Goal: Information Seeking & Learning: Learn about a topic

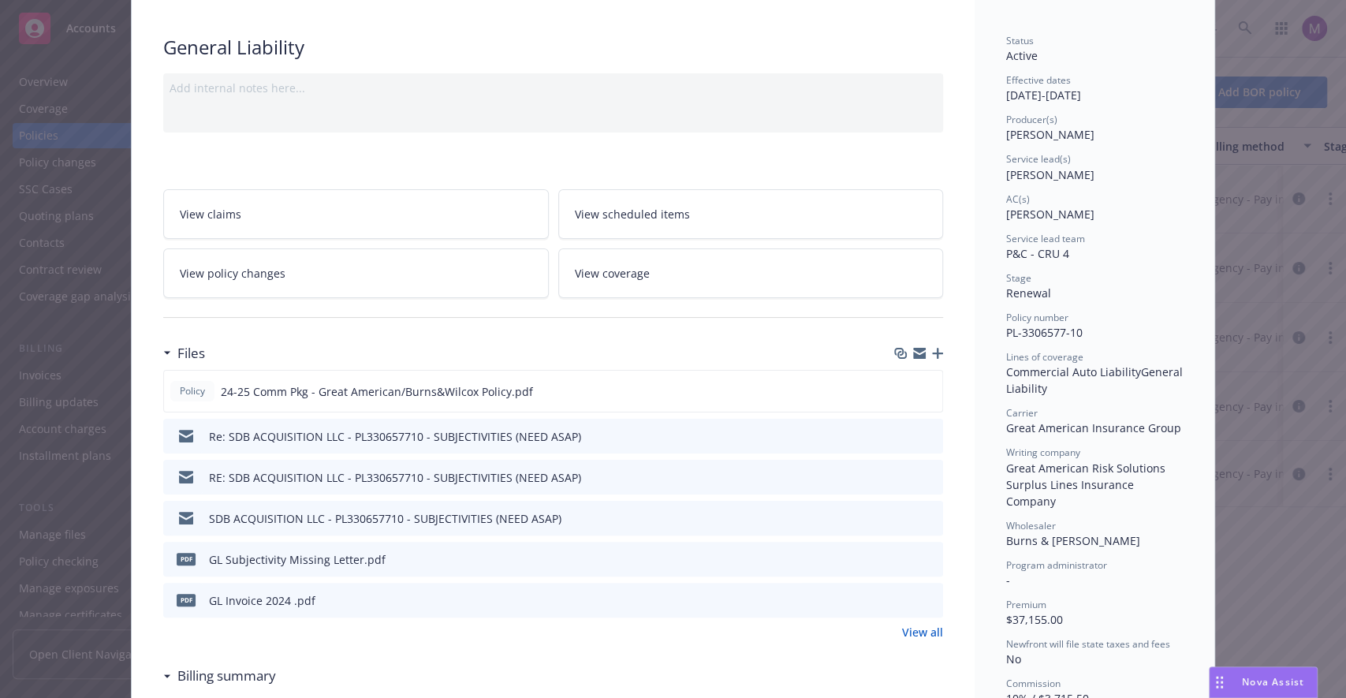
scroll to position [152, 0]
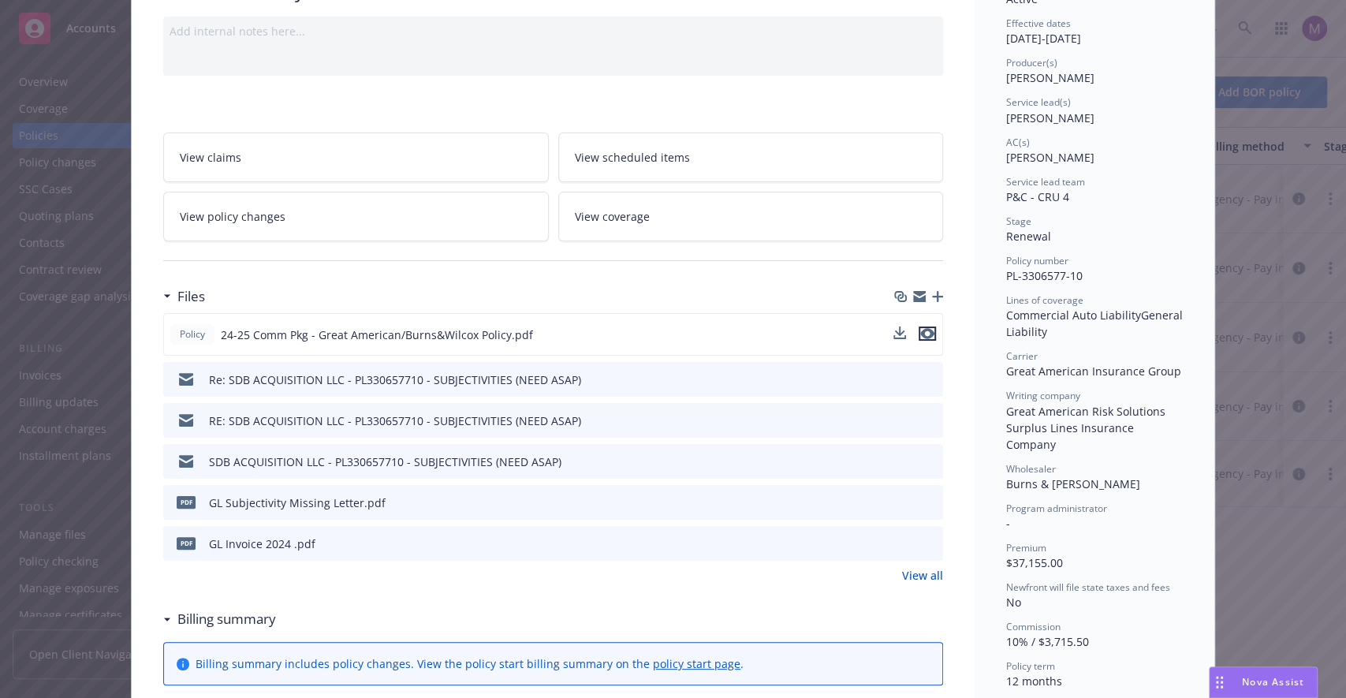
click at [920, 332] on icon "preview file" at bounding box center [927, 333] width 14 height 11
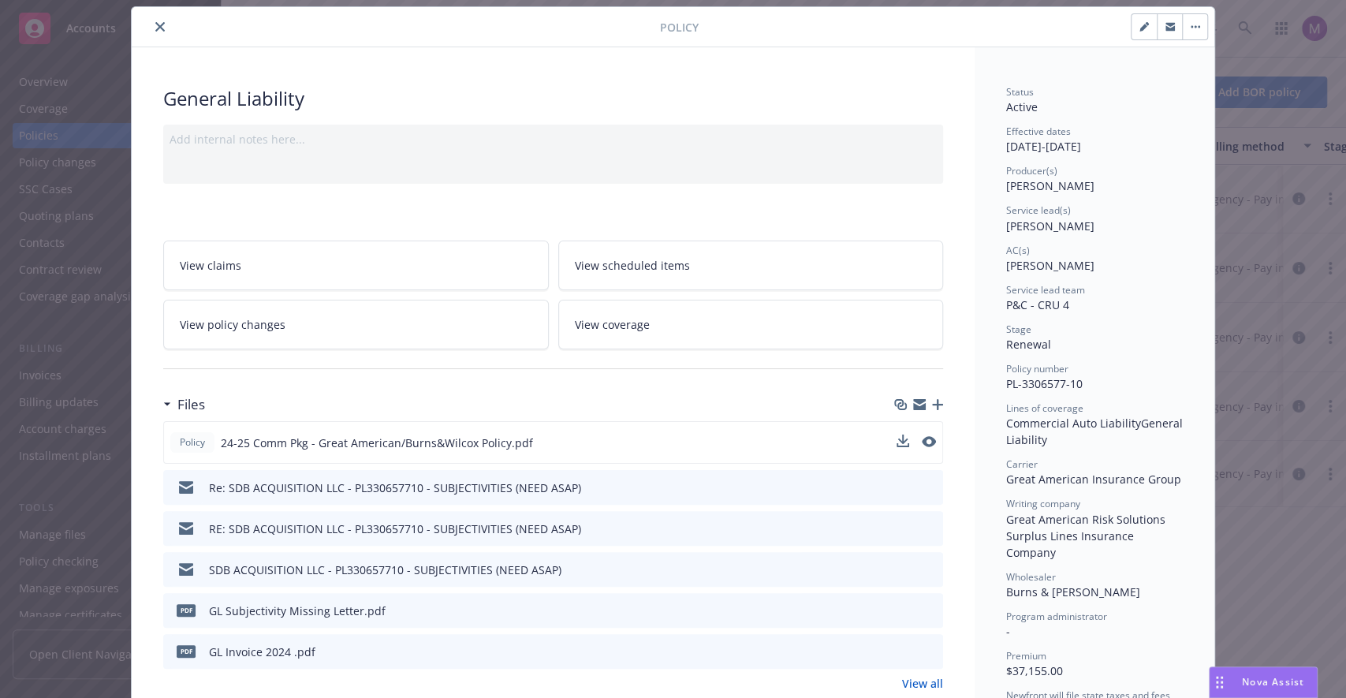
scroll to position [0, 0]
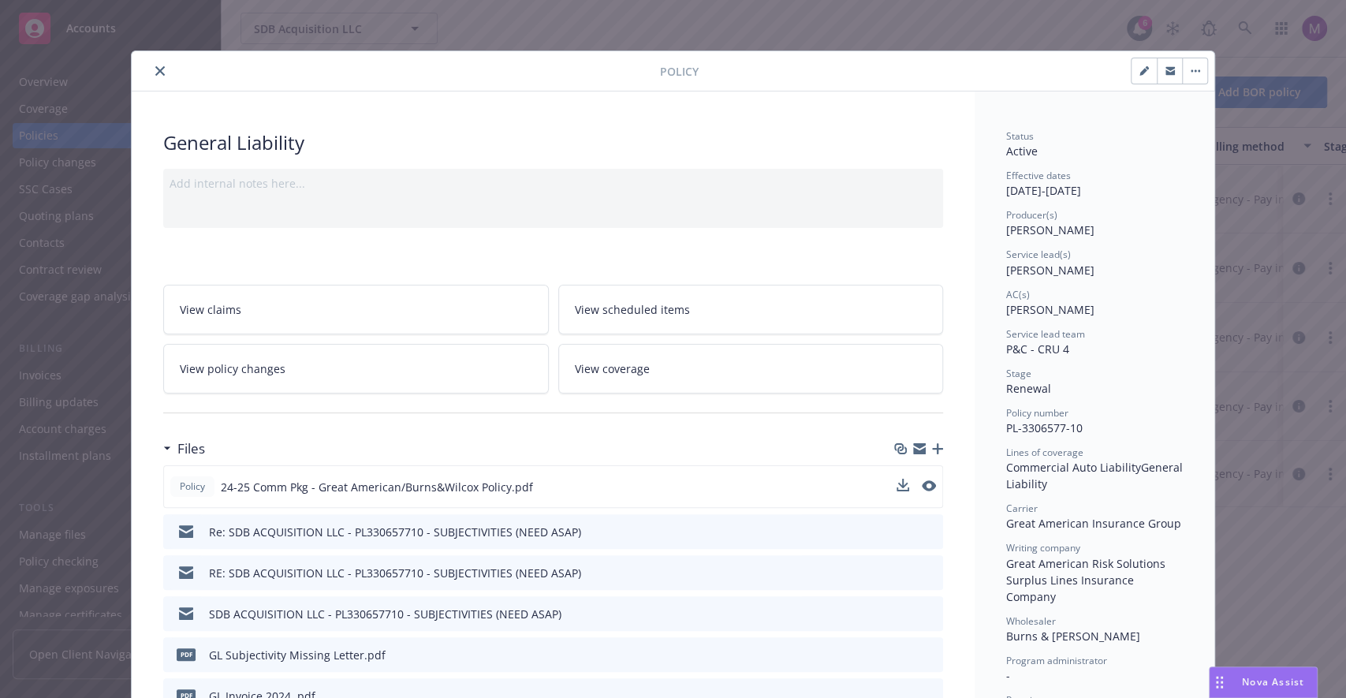
click at [158, 73] on icon "close" at bounding box center [159, 70] width 9 height 9
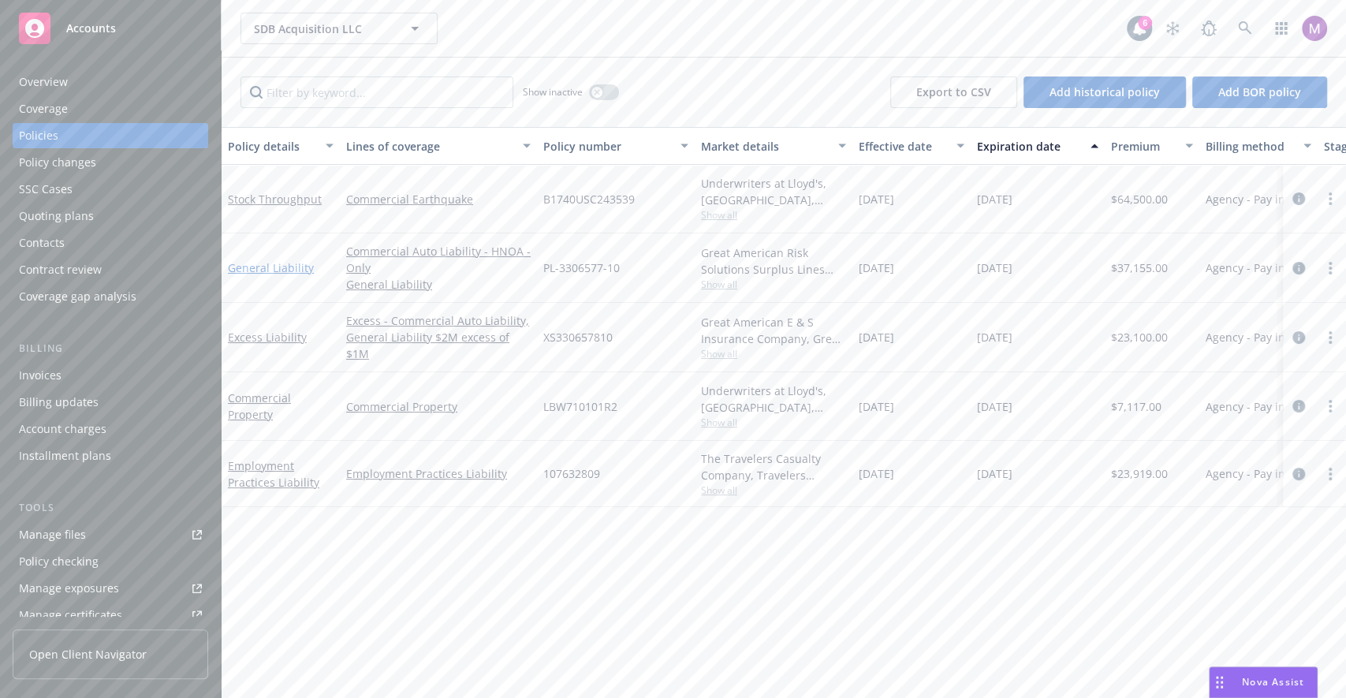
click at [274, 266] on link "General Liability" at bounding box center [271, 267] width 86 height 15
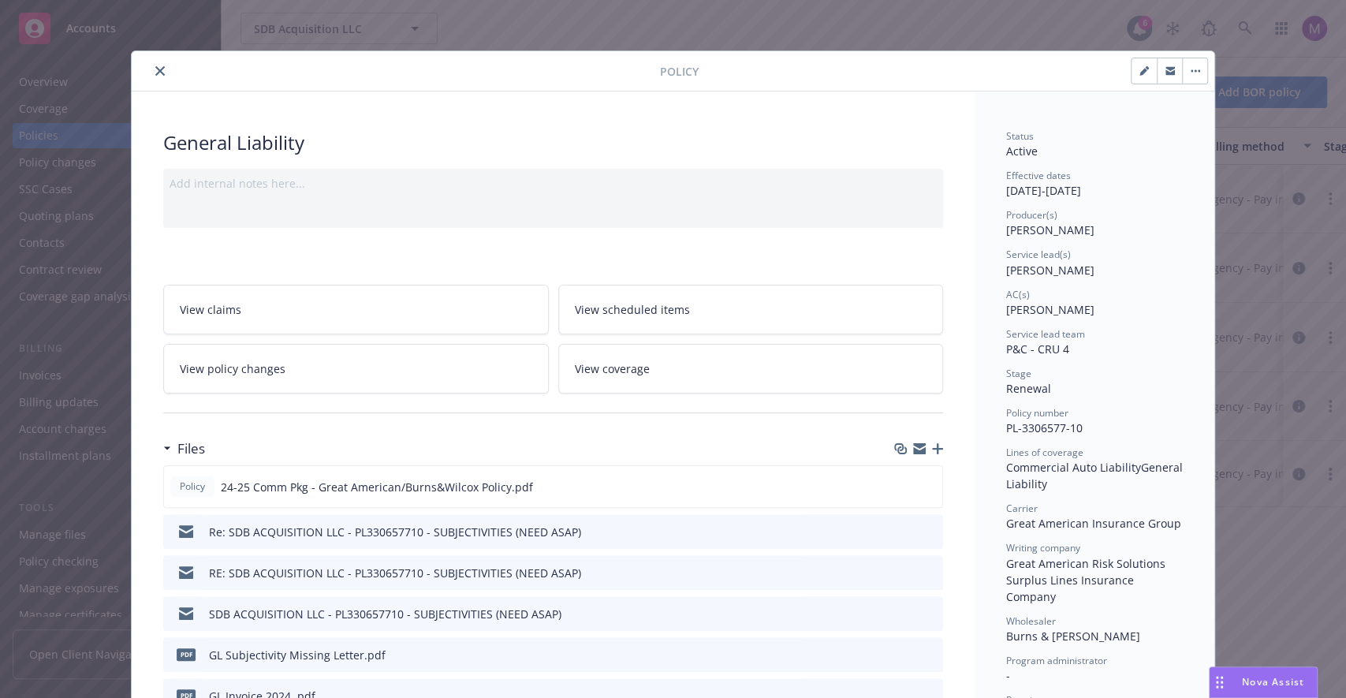
click at [626, 364] on span "View coverage" at bounding box center [612, 368] width 75 height 17
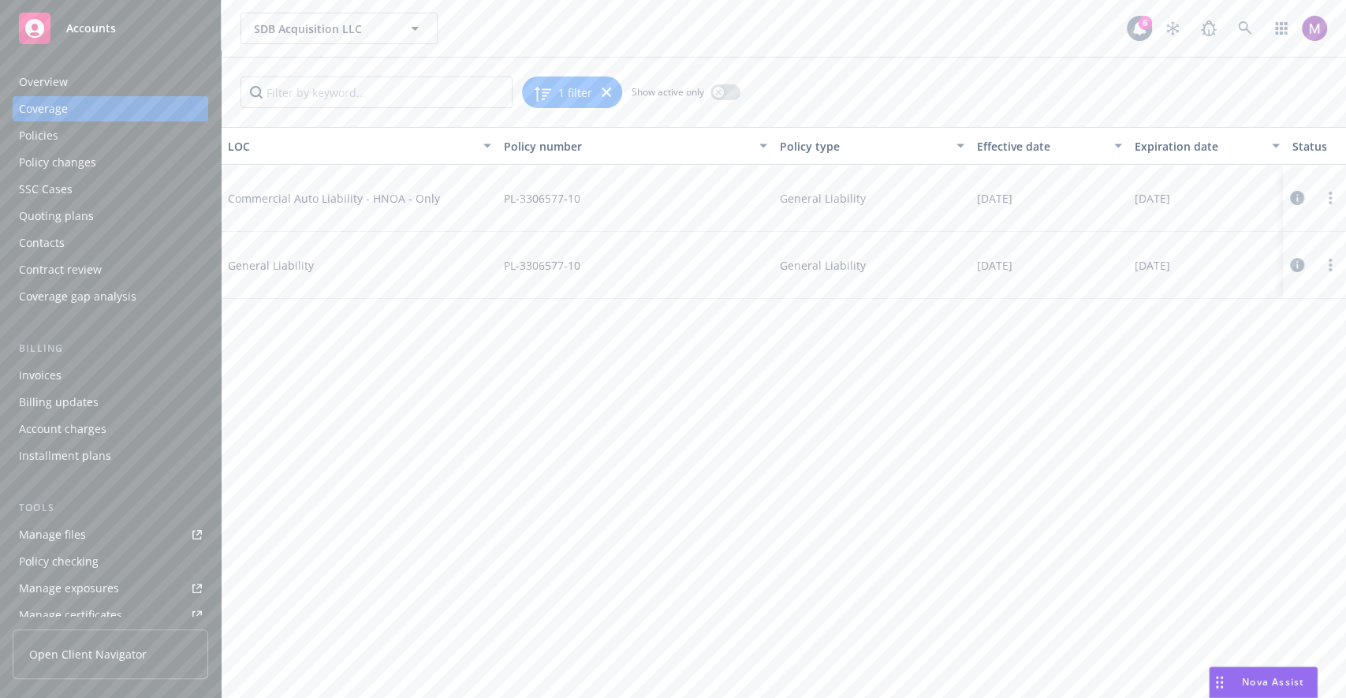
drag, startPoint x: 440, startPoint y: 242, endPoint x: 449, endPoint y: 241, distance: 8.8
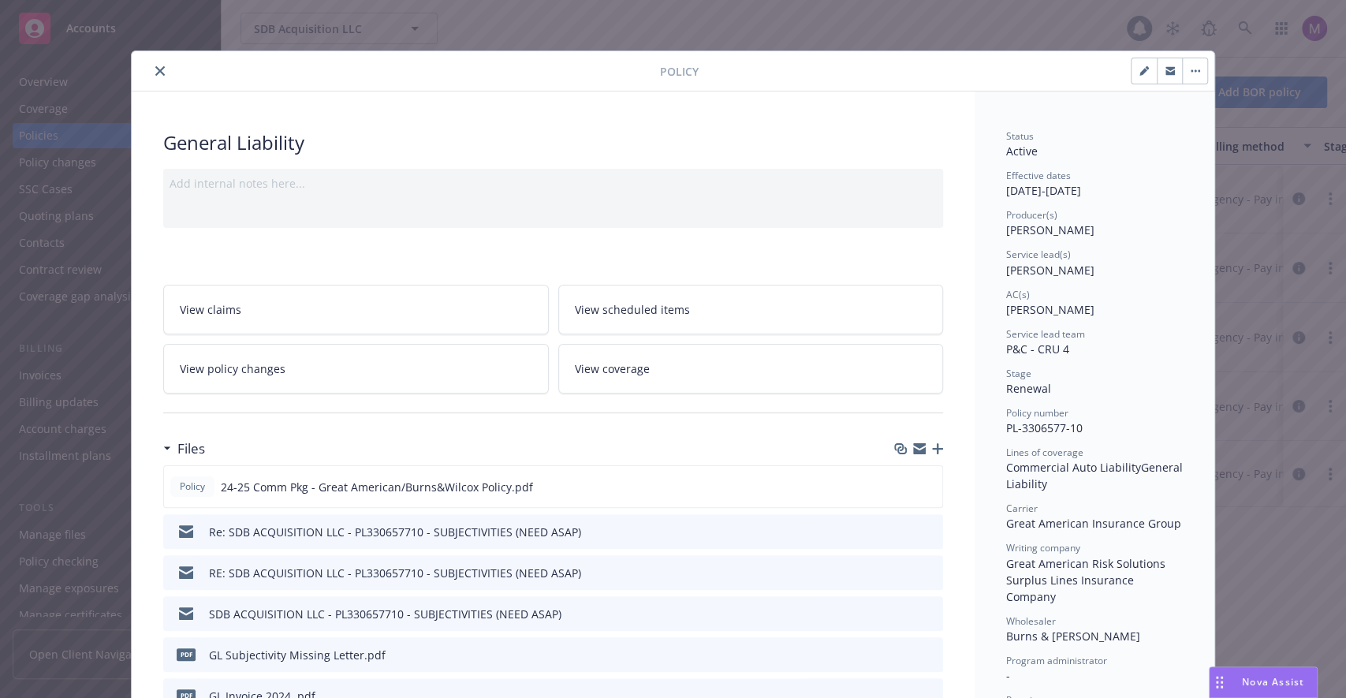
scroll to position [47, 0]
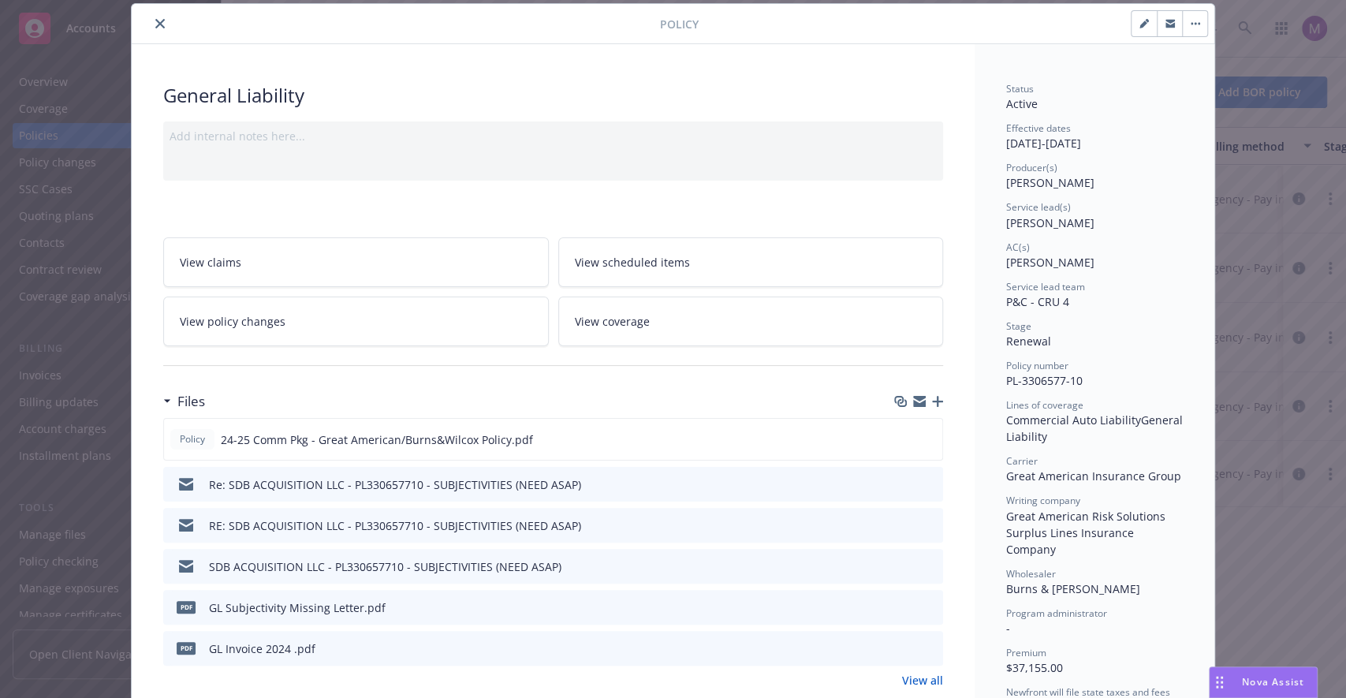
click at [159, 22] on icon "close" at bounding box center [159, 23] width 9 height 9
